Goal: Obtain resource: Obtain resource

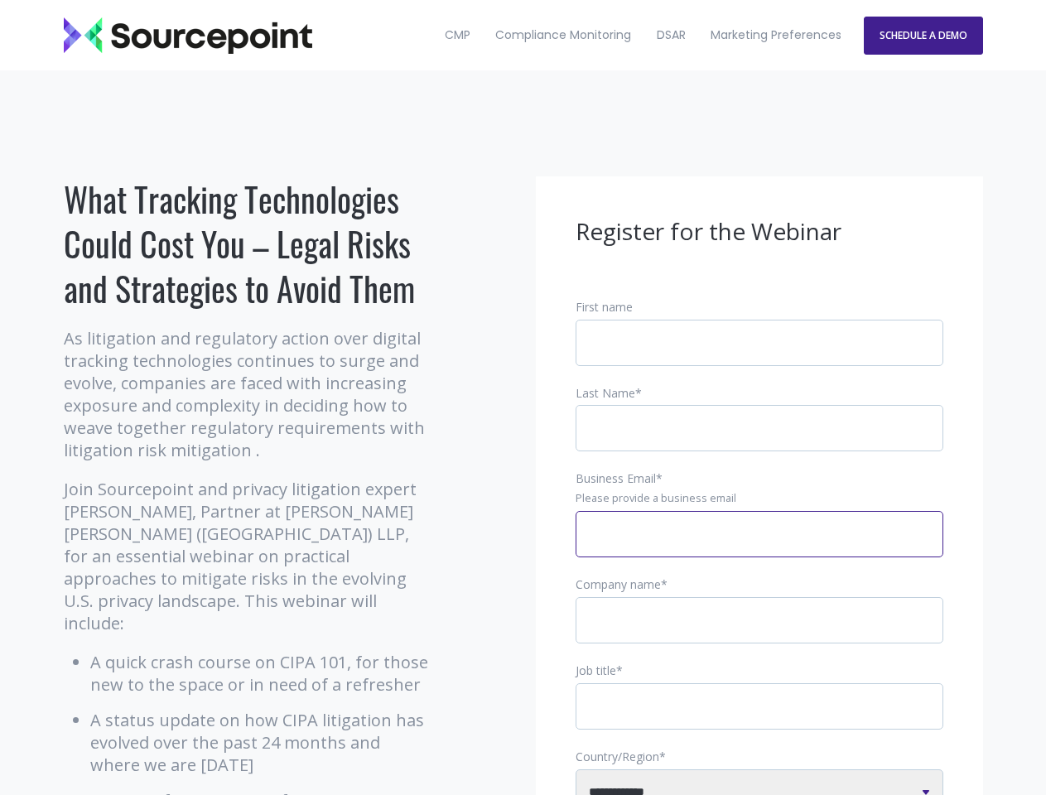
click at [759, 547] on input "Business Email *" at bounding box center [760, 534] width 368 height 46
